Goal: Find specific fact: Find specific fact

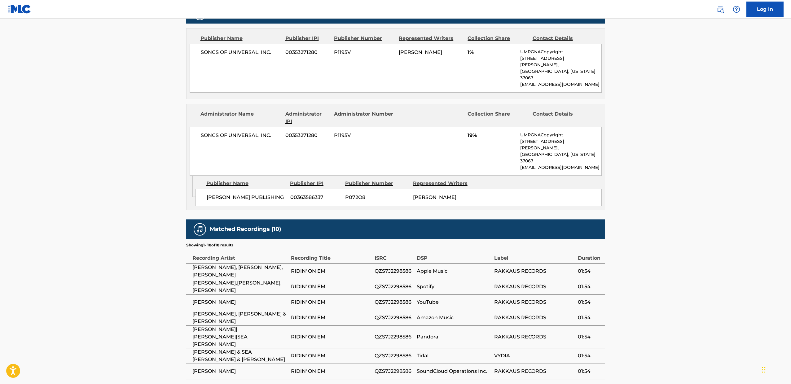
scroll to position [369, 0]
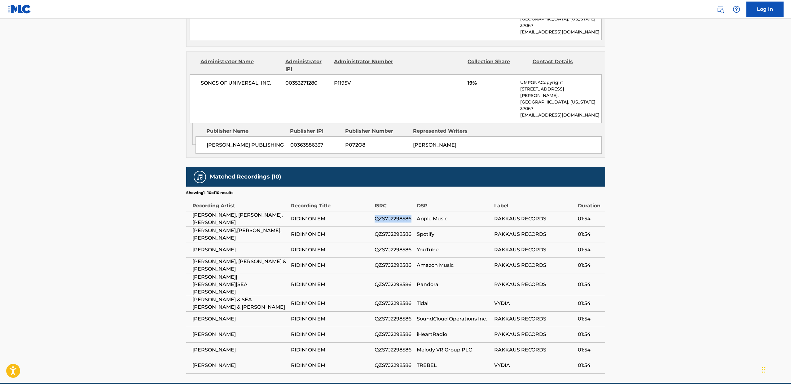
drag, startPoint x: 375, startPoint y: 197, endPoint x: 411, endPoint y: 200, distance: 36.0
click at [411, 215] on span "QZS7J2298586" at bounding box center [393, 218] width 39 height 7
copy span "QZS7J2298586"
click at [132, 211] on main "< Back to public search results Copy work link RIDIN' ON EM Work Detail Member …" at bounding box center [395, 16] width 791 height 733
drag, startPoint x: 190, startPoint y: 195, endPoint x: 627, endPoint y: 339, distance: 460.5
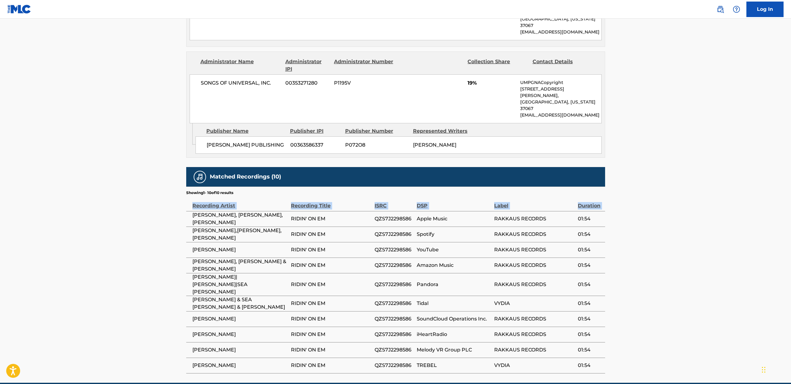
click at [627, 339] on main "< Back to public search results Copy work link RIDIN' ON EM Work Detail Member …" at bounding box center [395, 16] width 791 height 733
click at [628, 339] on main "< Back to public search results Copy work link RIDIN' ON EM Work Detail Member …" at bounding box center [395, 16] width 791 height 733
drag, startPoint x: 619, startPoint y: 335, endPoint x: 189, endPoint y: 197, distance: 451.7
click at [189, 197] on main "< Back to public search results Copy work link RIDIN' ON EM Work Detail Member …" at bounding box center [395, 16] width 791 height 733
click at [189, 211] on td "[PERSON_NAME], [PERSON_NAME], [PERSON_NAME]" at bounding box center [238, 218] width 105 height 15
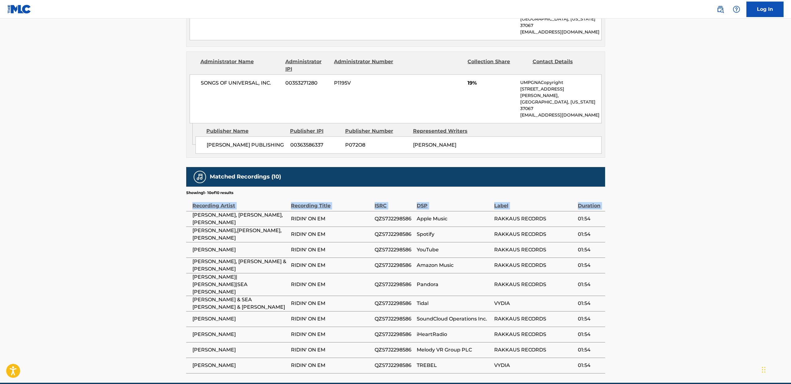
drag, startPoint x: 186, startPoint y: 194, endPoint x: 631, endPoint y: 335, distance: 467.4
click at [631, 335] on main "< Back to public search results Copy work link RIDIN' ON EM Work Detail Member …" at bounding box center [395, 16] width 791 height 733
drag, startPoint x: 623, startPoint y: 338, endPoint x: 182, endPoint y: 193, distance: 464.3
click at [182, 193] on main "< Back to public search results Copy work link RIDIN' ON EM Work Detail Member …" at bounding box center [395, 16] width 791 height 733
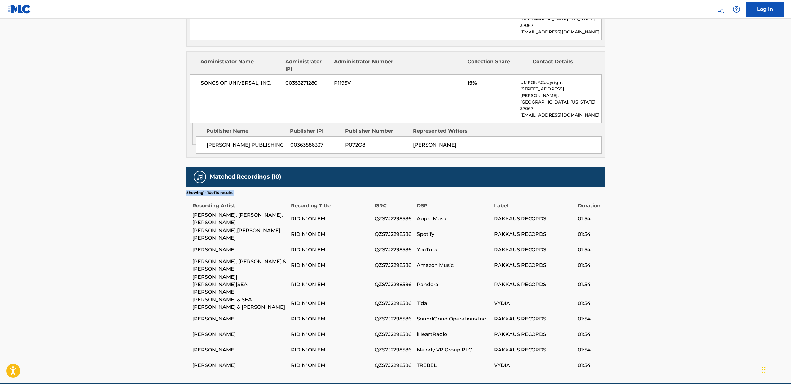
click at [182, 193] on div "< Back to public search results Copy work link RIDIN' ON EM Work Detail Member …" at bounding box center [396, 19] width 434 height 708
drag, startPoint x: 185, startPoint y: 196, endPoint x: 639, endPoint y: 330, distance: 473.4
click at [639, 330] on main "< Back to public search results Copy work link RIDIN' ON EM Work Detail Member …" at bounding box center [395, 16] width 791 height 733
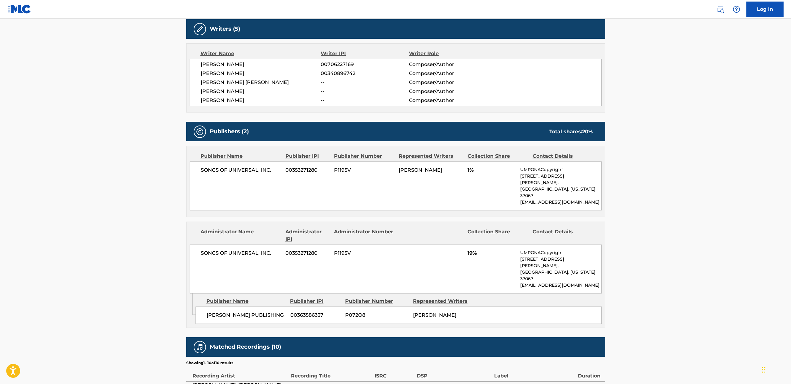
scroll to position [200, 0]
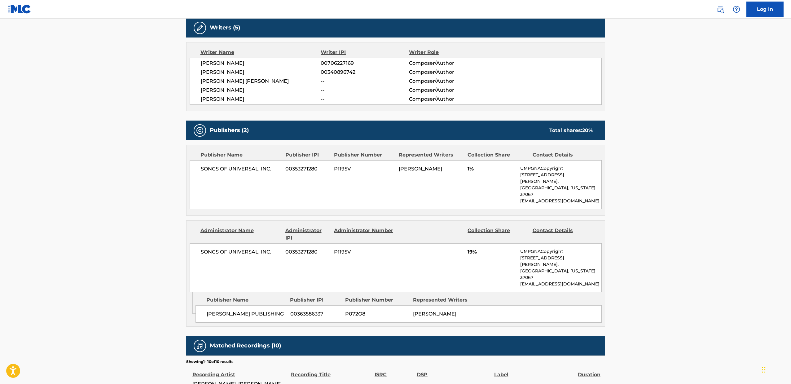
drag, startPoint x: 192, startPoint y: 215, endPoint x: 633, endPoint y: 303, distance: 449.8
click at [633, 303] on main "< Back to public search results Copy work link RIDIN' ON EM Work Detail Member …" at bounding box center [395, 185] width 791 height 733
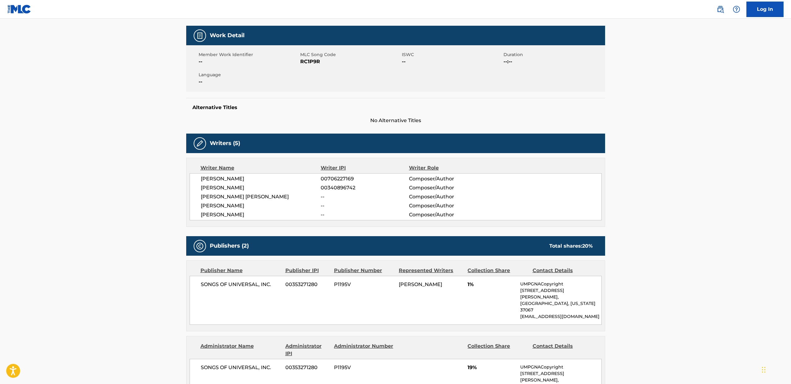
scroll to position [0, 0]
